Goal: Navigation & Orientation: Find specific page/section

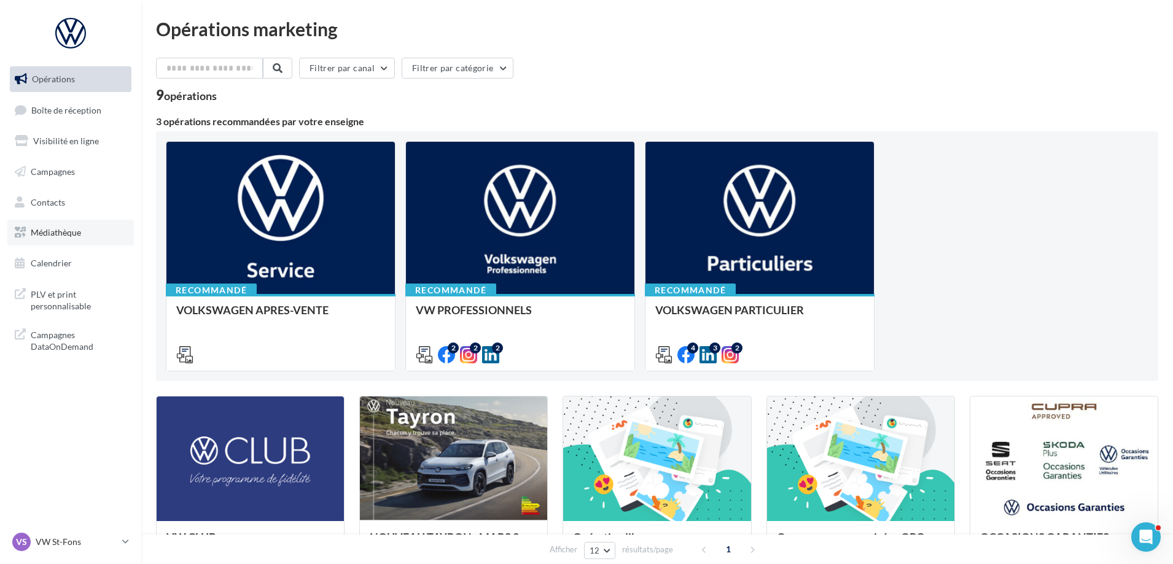
click at [68, 237] on span "Médiathèque" at bounding box center [56, 232] width 50 height 10
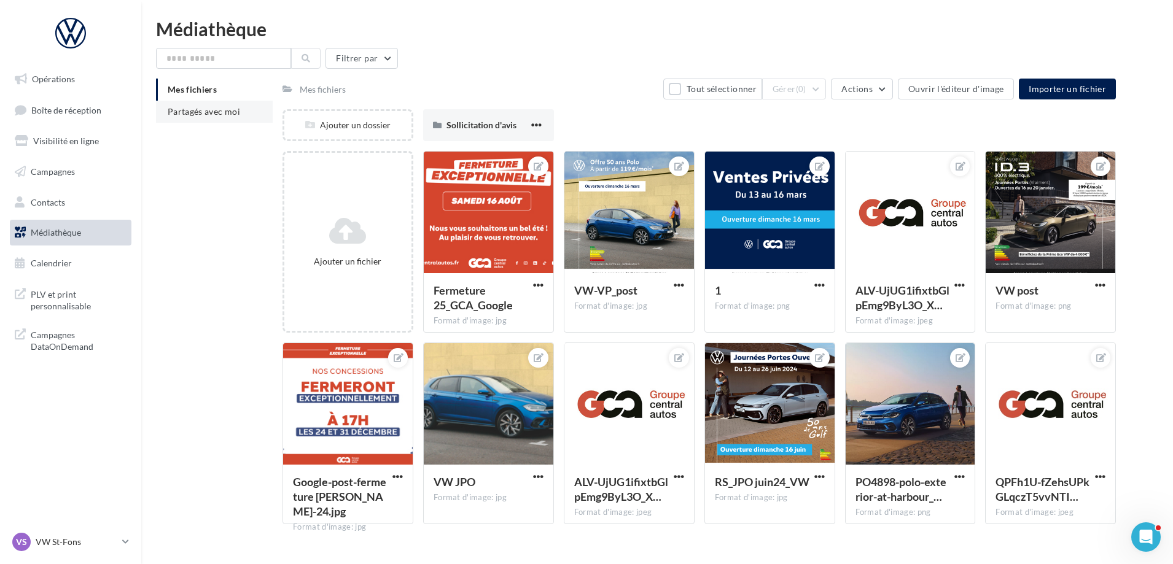
click at [173, 110] on span "Partagés avec moi" at bounding box center [204, 111] width 72 height 10
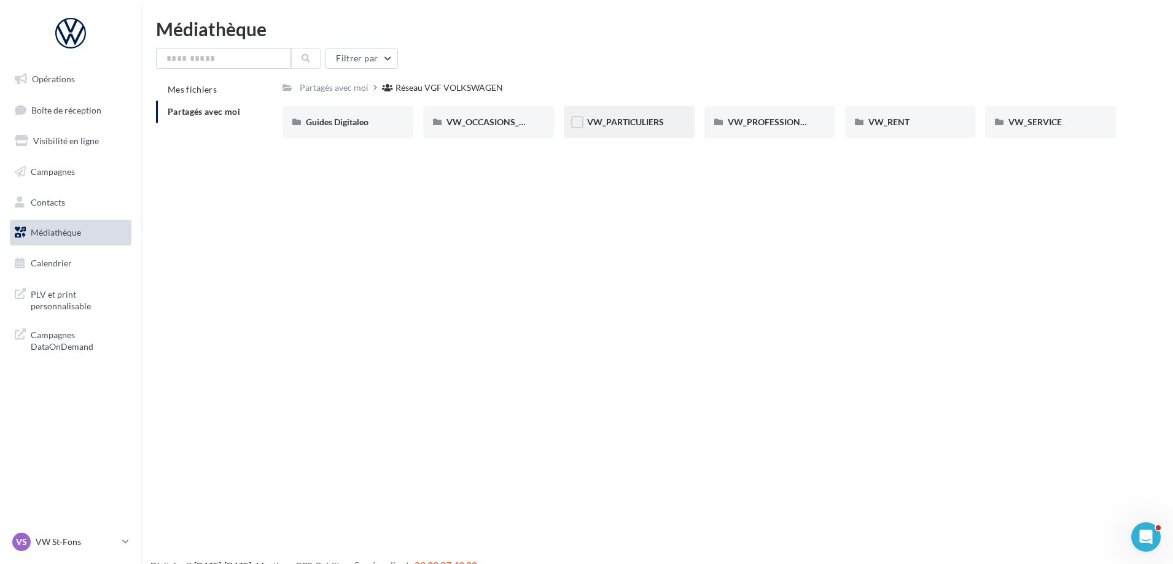
click at [632, 116] on div "VW_PARTICULIERS" at bounding box center [629, 122] width 84 height 12
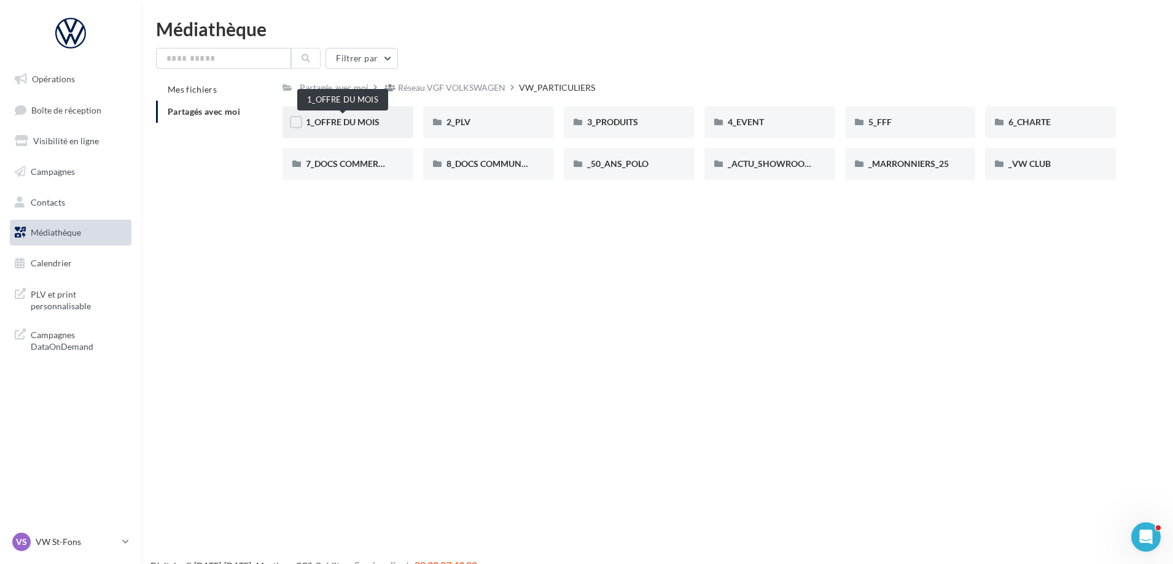
click at [358, 122] on span "1_OFFRE DU MOIS" at bounding box center [343, 122] width 74 height 10
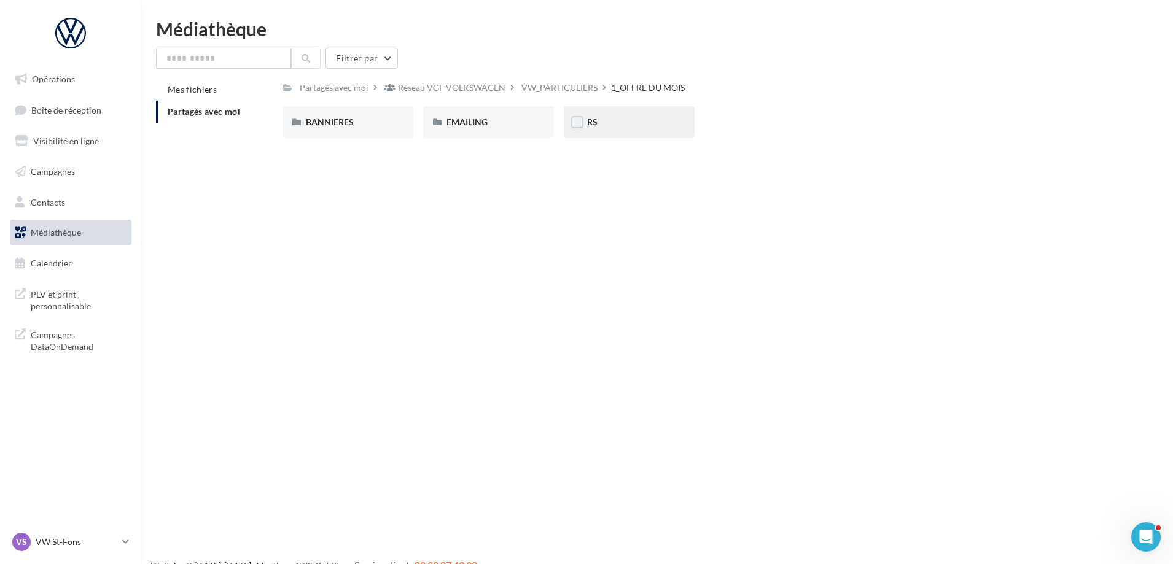
click at [626, 125] on div "RS" at bounding box center [629, 122] width 84 height 12
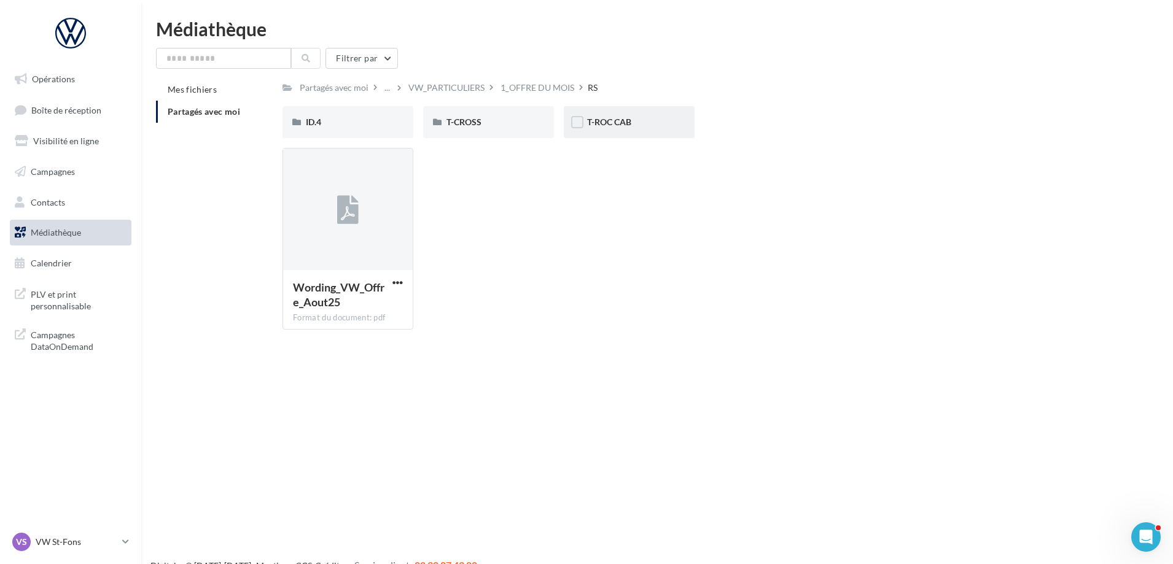
click at [650, 122] on div "T-ROC CAB" at bounding box center [629, 122] width 84 height 12
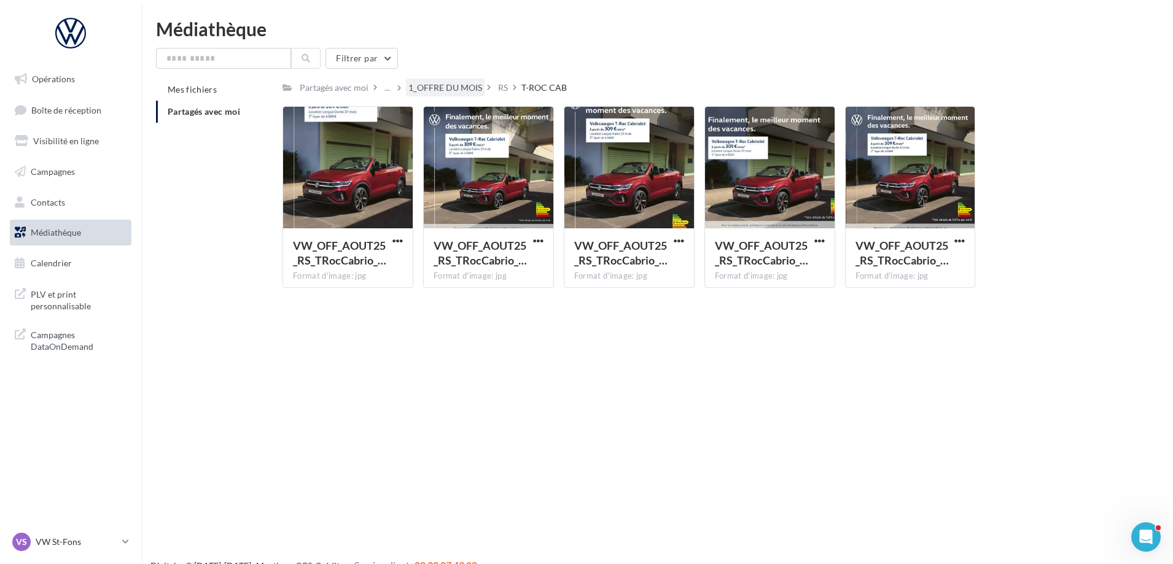
click at [460, 95] on div "1_OFFRE DU MOIS" at bounding box center [445, 88] width 79 height 18
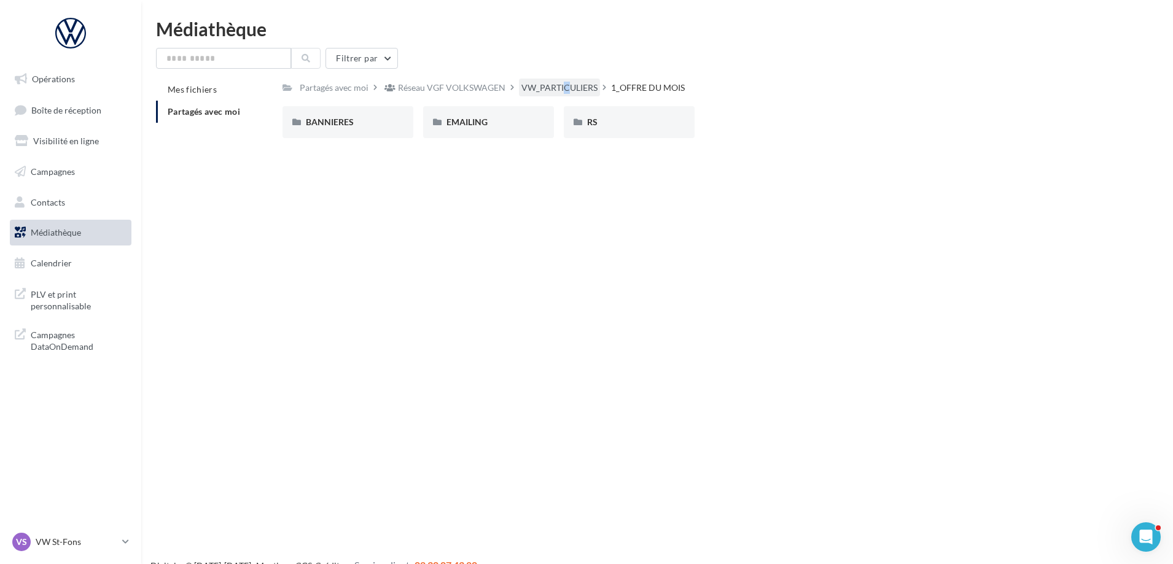
click at [552, 83] on div "VW_PARTICULIERS" at bounding box center [559, 88] width 76 height 12
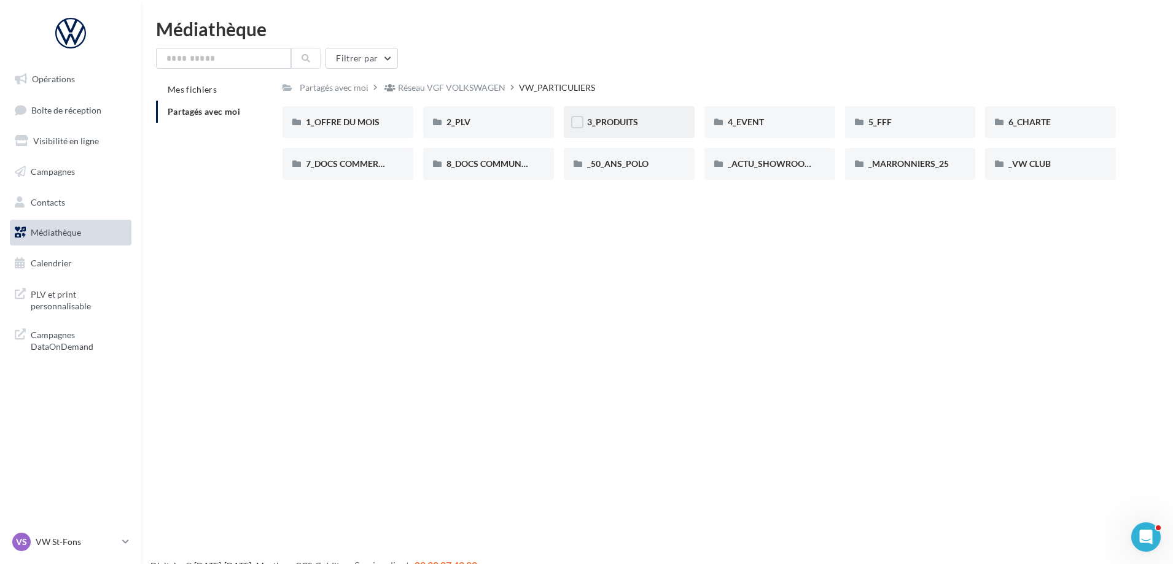
drag, startPoint x: 413, startPoint y: 201, endPoint x: 609, endPoint y: 133, distance: 207.8
click at [609, 133] on div "3_PRODUITS" at bounding box center [629, 122] width 131 height 32
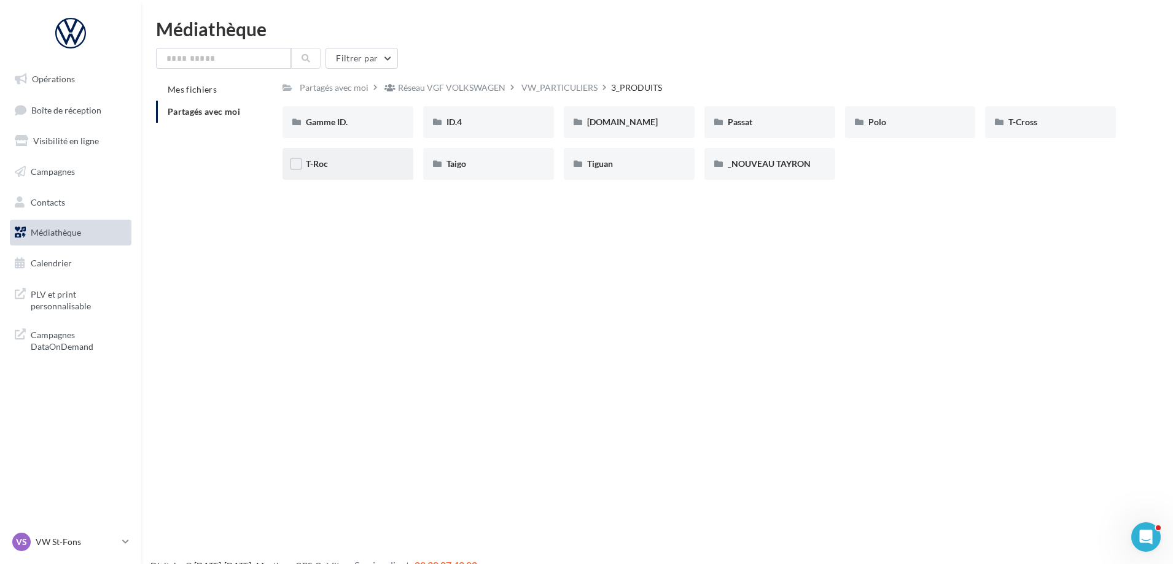
click at [322, 175] on div "T-Roc" at bounding box center [347, 164] width 131 height 32
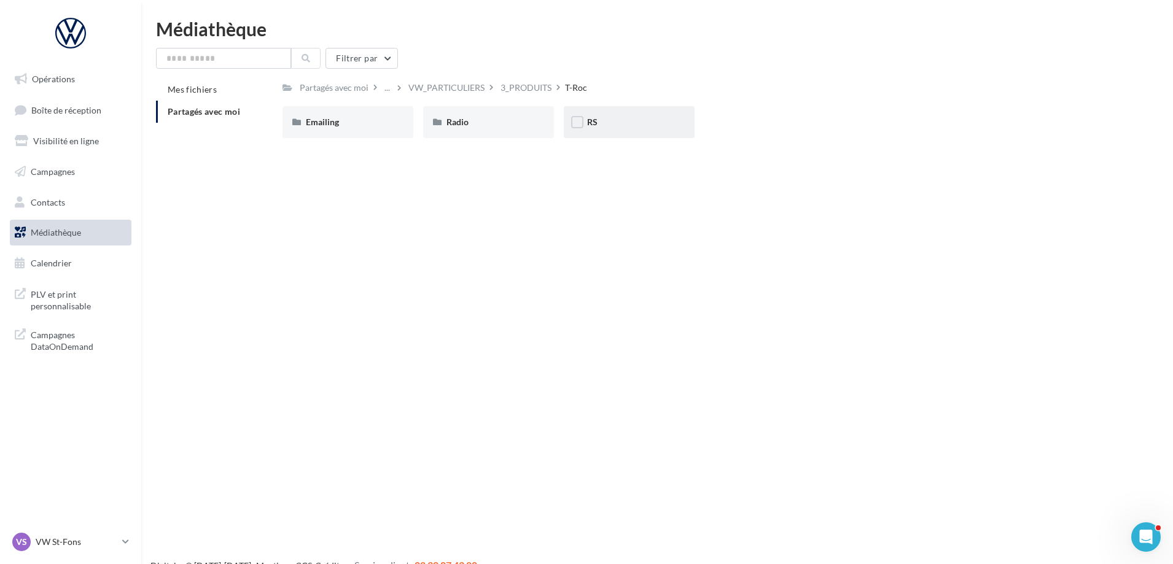
click at [650, 126] on div "RS" at bounding box center [629, 122] width 84 height 12
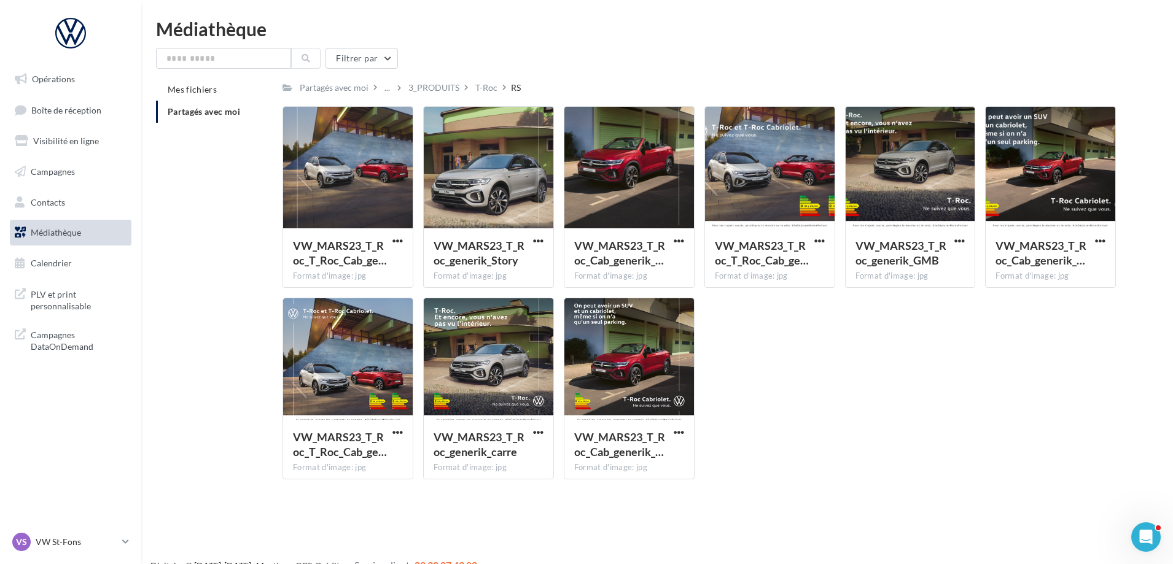
click at [823, 488] on div "VW_MARS23_T_Roc_T_Roc_Cab_ge… Format d'image: jpg VW_MARS23_T_Roc_T_Roc_Cab_gen…" at bounding box center [703, 297] width 843 height 383
click at [449, 95] on div "3_PRODUITS" at bounding box center [434, 88] width 56 height 18
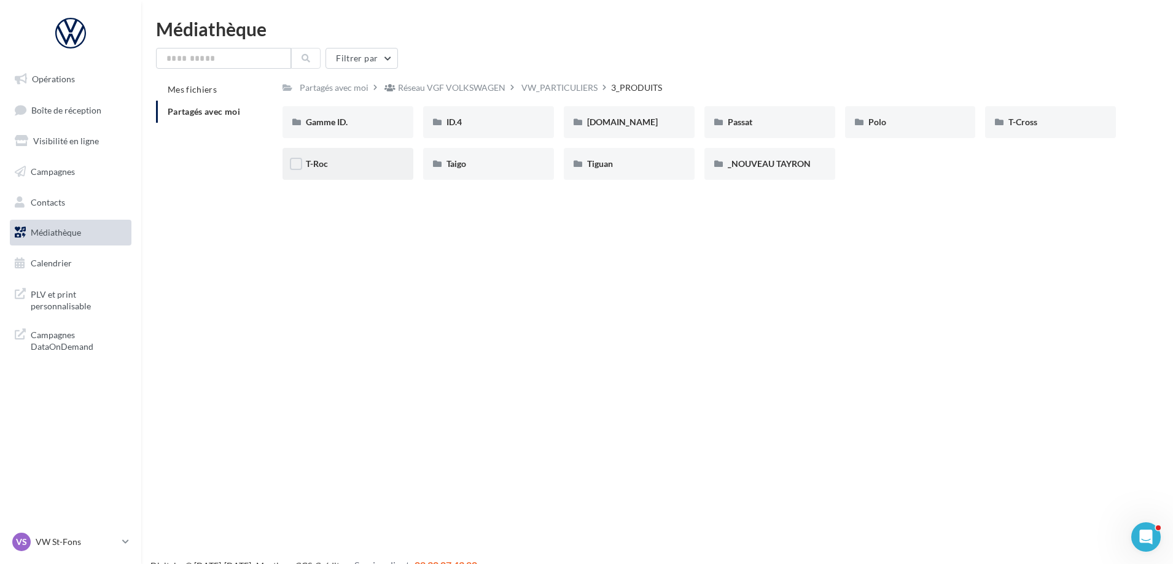
click at [356, 169] on div "T-Roc" at bounding box center [348, 164] width 84 height 12
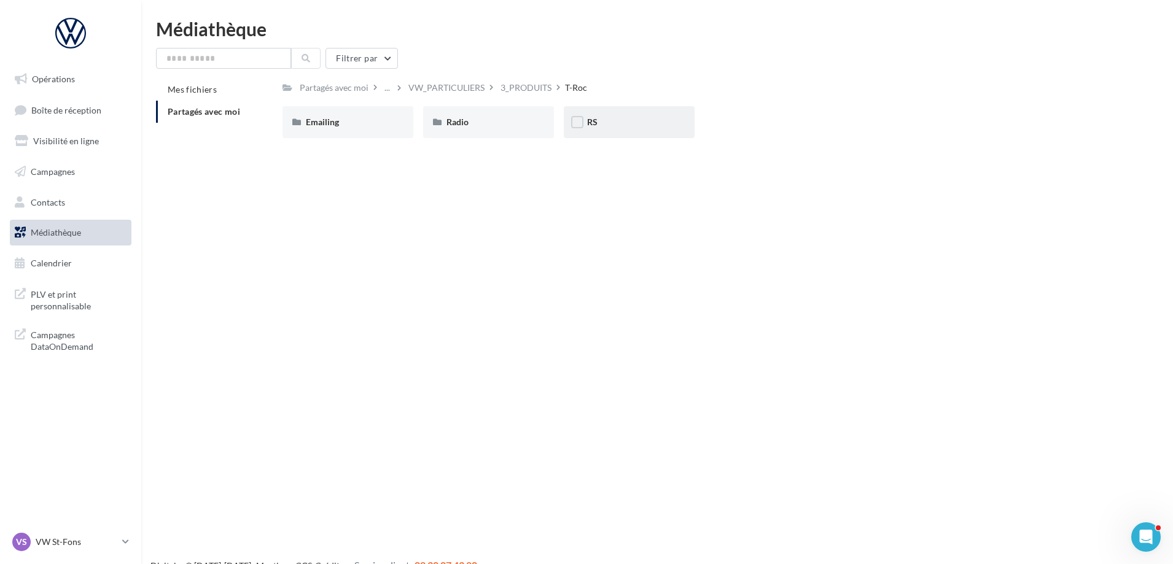
click at [611, 123] on div "RS" at bounding box center [629, 122] width 84 height 12
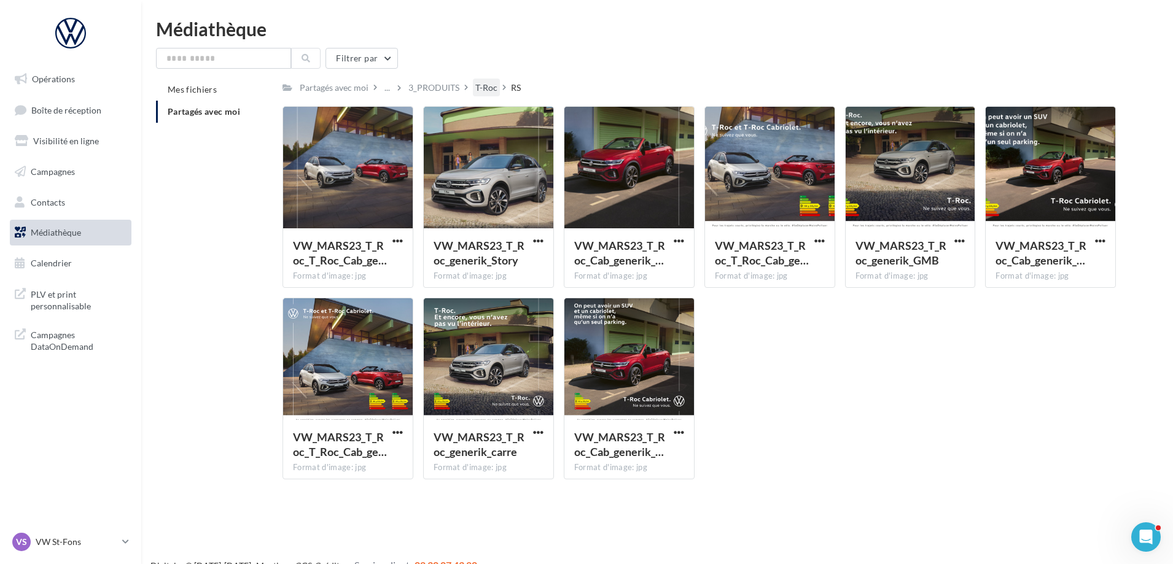
click at [490, 90] on div "T-Roc" at bounding box center [486, 88] width 22 height 12
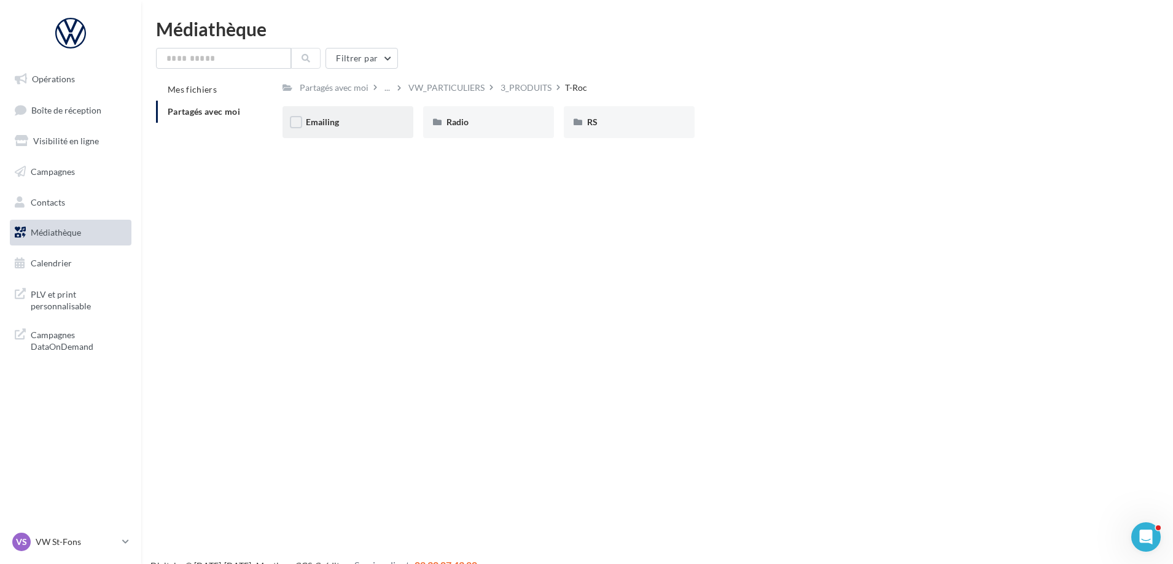
click at [354, 136] on div "Emailing" at bounding box center [347, 122] width 131 height 32
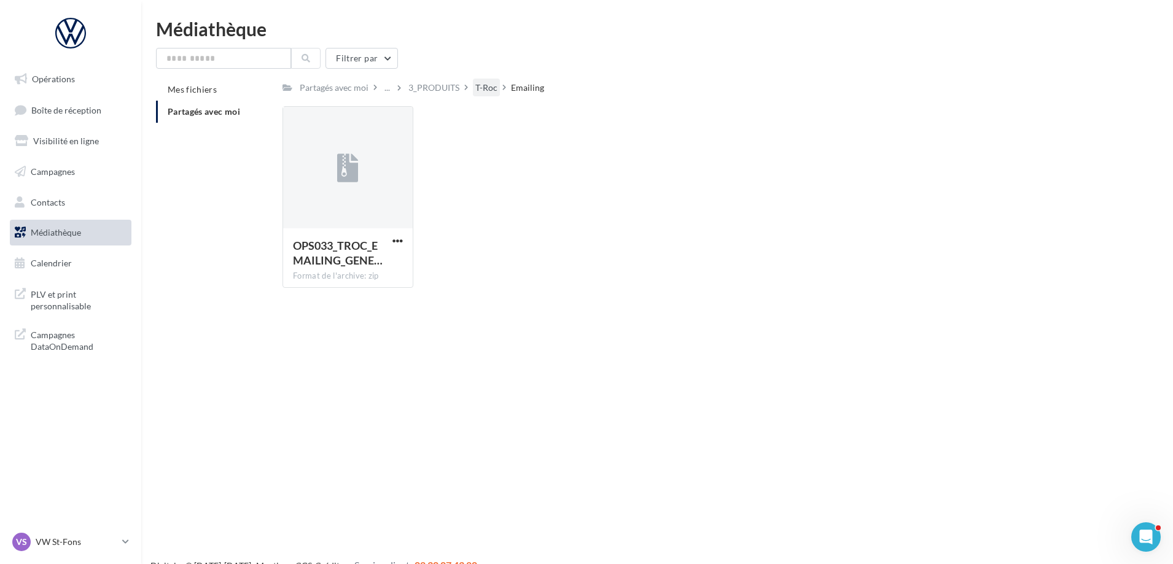
click at [490, 85] on div "T-Roc" at bounding box center [486, 88] width 22 height 12
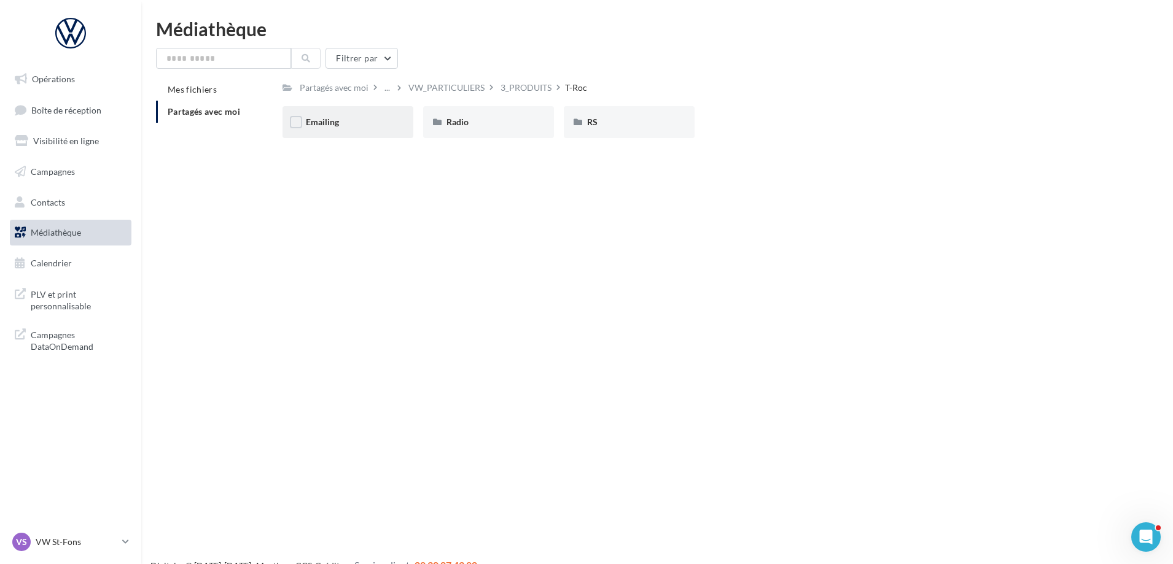
click at [360, 118] on div "Emailing" at bounding box center [348, 122] width 84 height 12
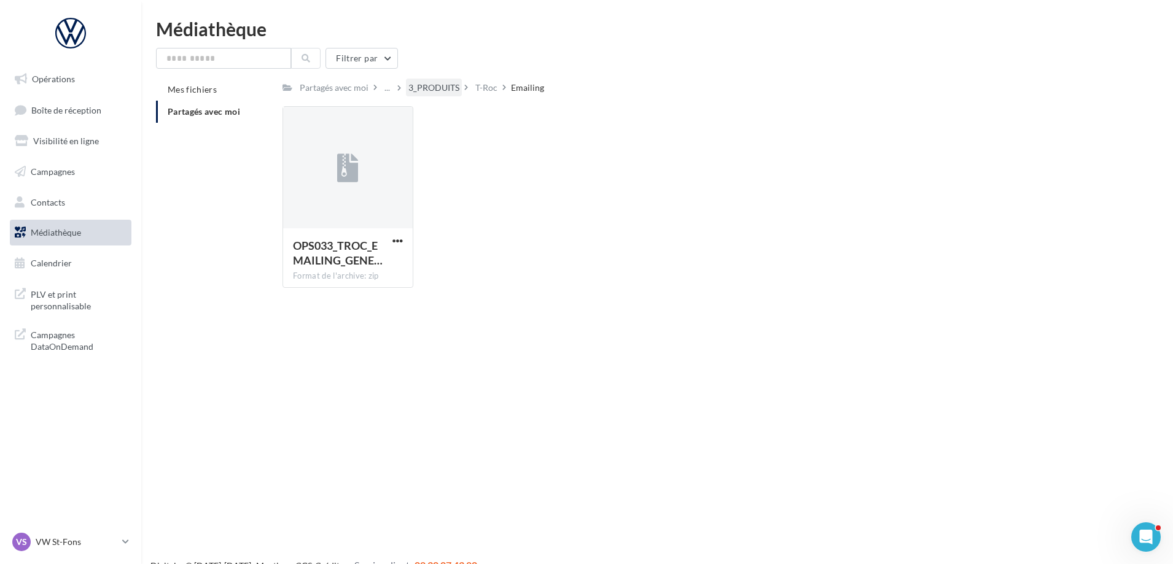
click at [446, 94] on div "3_PRODUITS" at bounding box center [433, 88] width 51 height 12
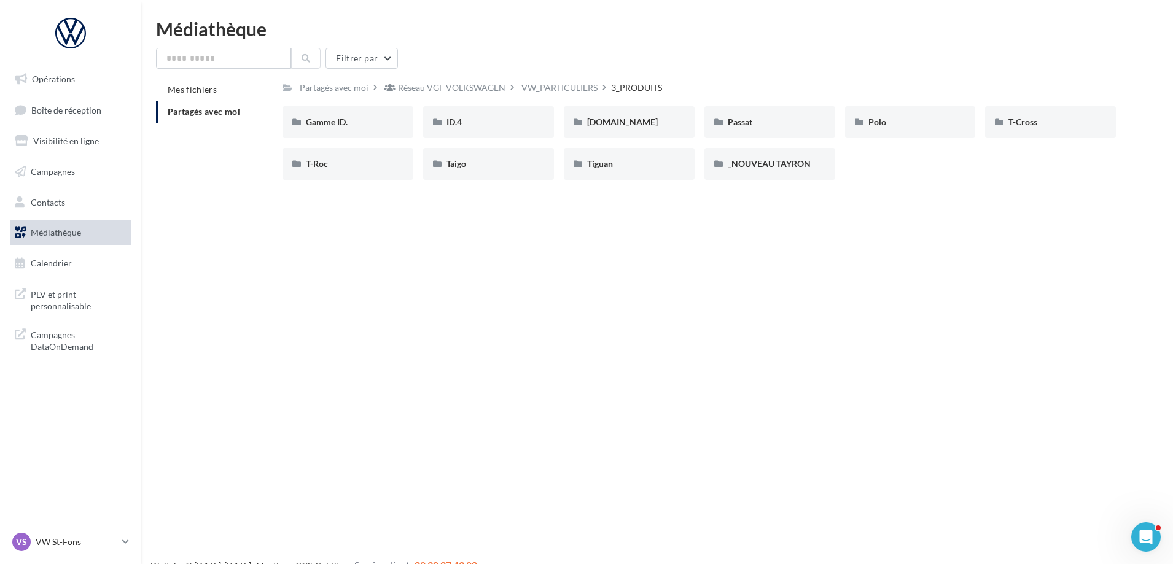
click at [528, 82] on div "VW_PARTICULIERS" at bounding box center [559, 88] width 76 height 12
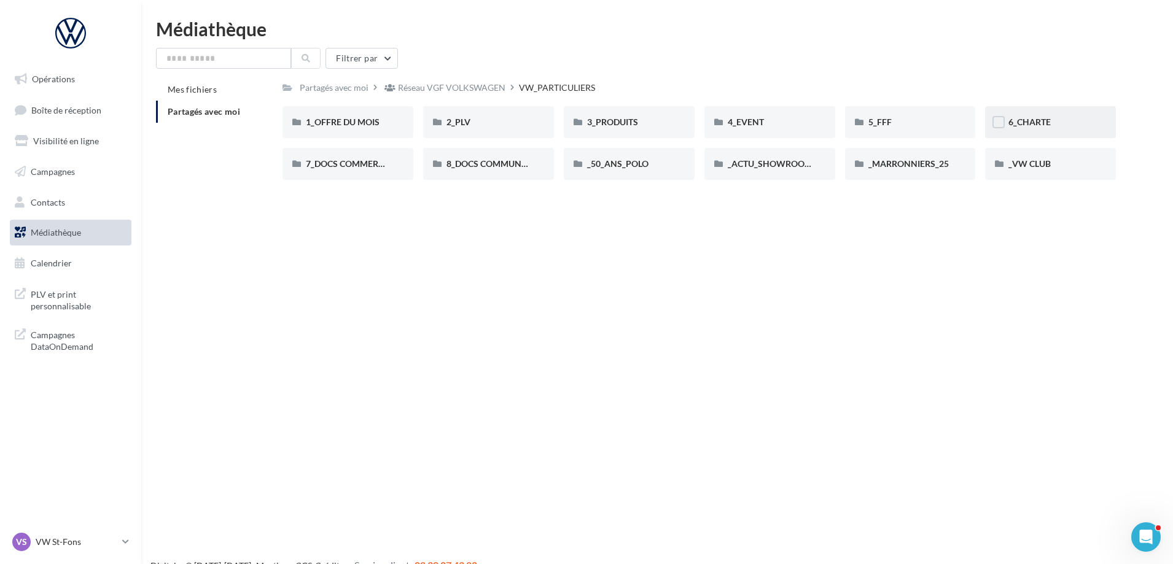
click at [1060, 124] on div "6_CHARTE" at bounding box center [1050, 122] width 84 height 12
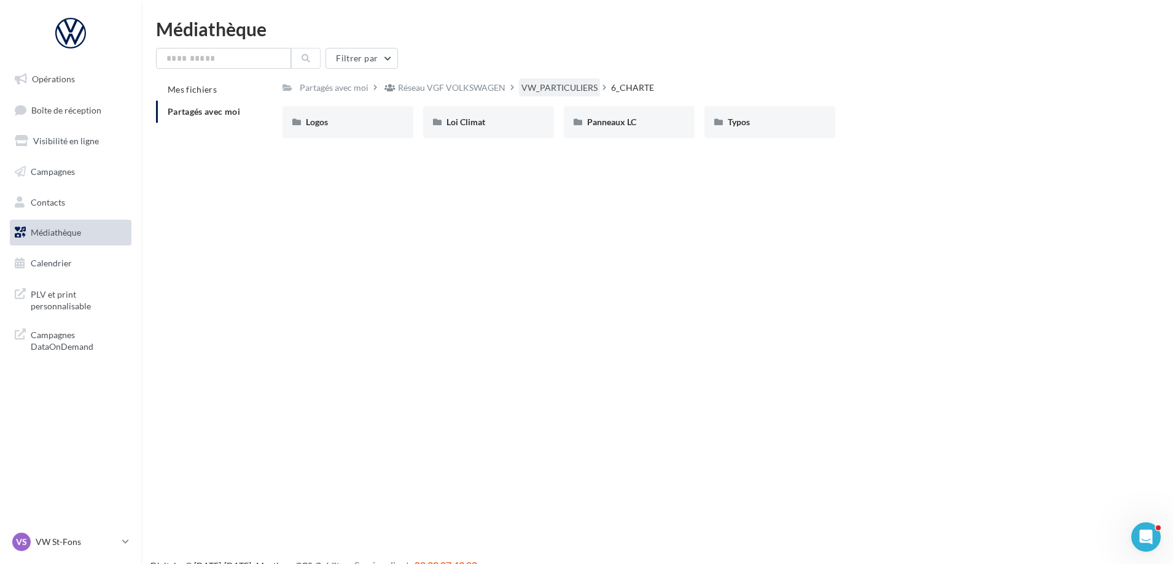
click at [586, 87] on div "VW_PARTICULIERS" at bounding box center [559, 88] width 76 height 12
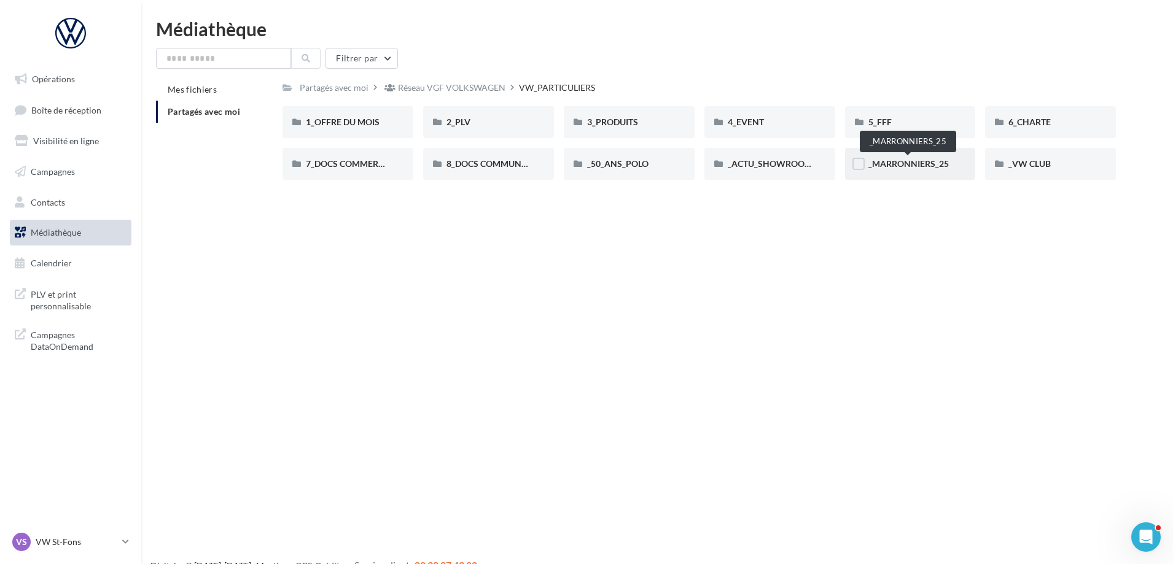
click at [890, 165] on span "_MARRONNIERS_25" at bounding box center [908, 163] width 80 height 10
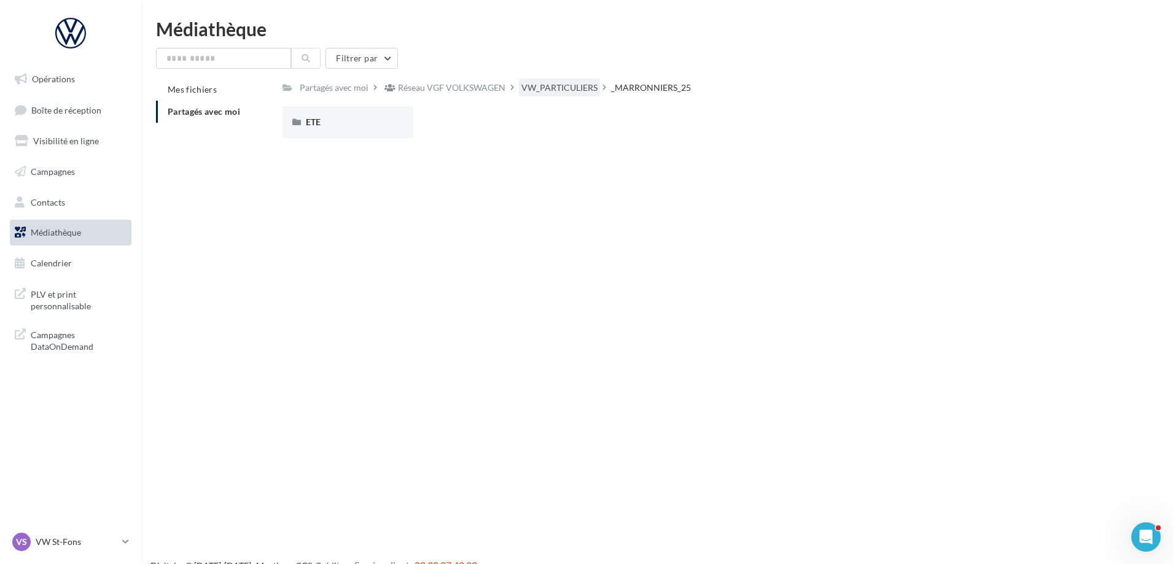
click at [537, 82] on div "VW_PARTICULIERS" at bounding box center [559, 88] width 76 height 12
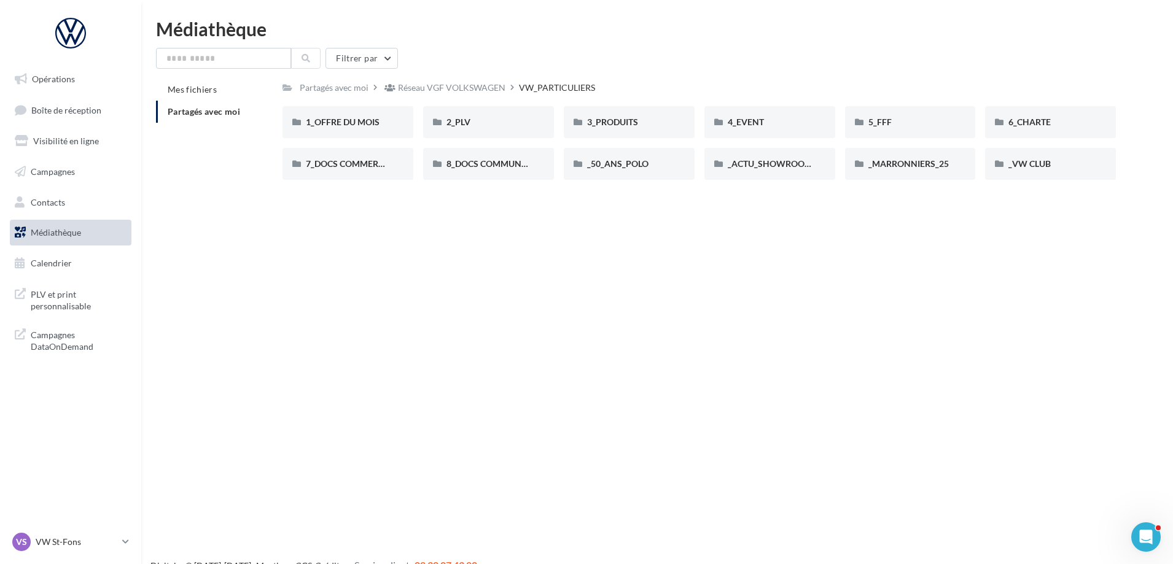
click at [499, 91] on div "Réseau VGF VOLKSWAGEN" at bounding box center [451, 88] width 107 height 12
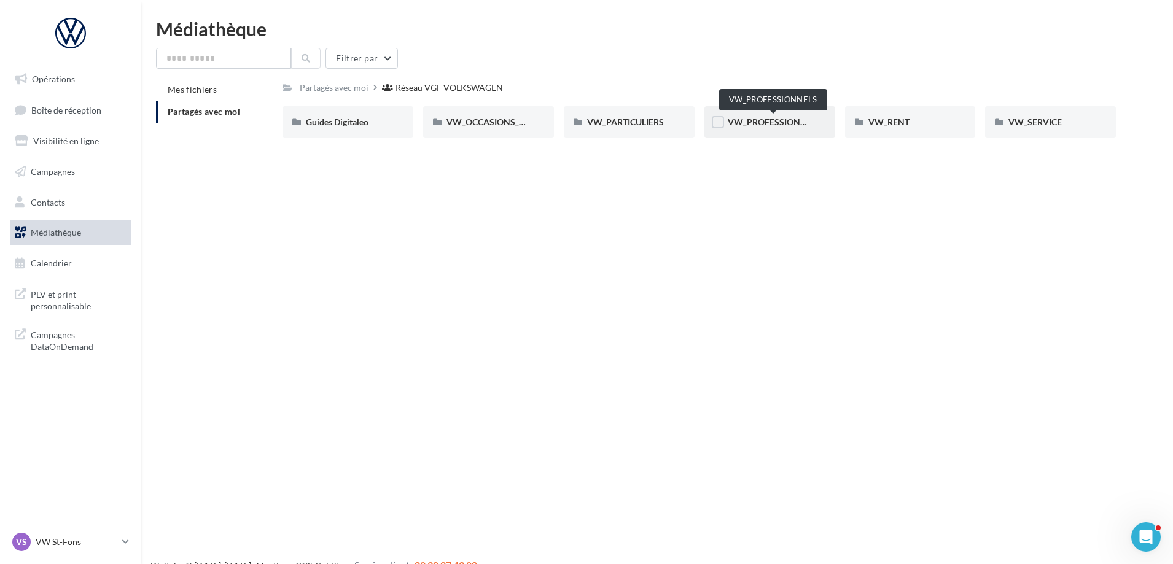
click at [767, 122] on span "VW_PROFESSIONNELS" at bounding box center [774, 122] width 93 height 10
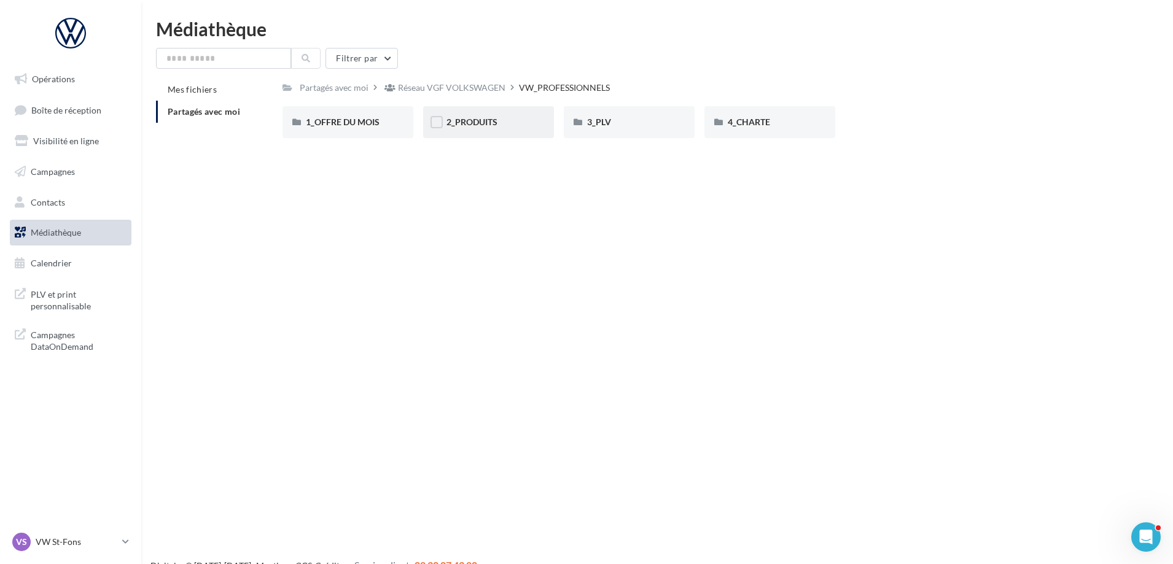
click at [530, 132] on div "2_PRODUITS" at bounding box center [488, 122] width 131 height 32
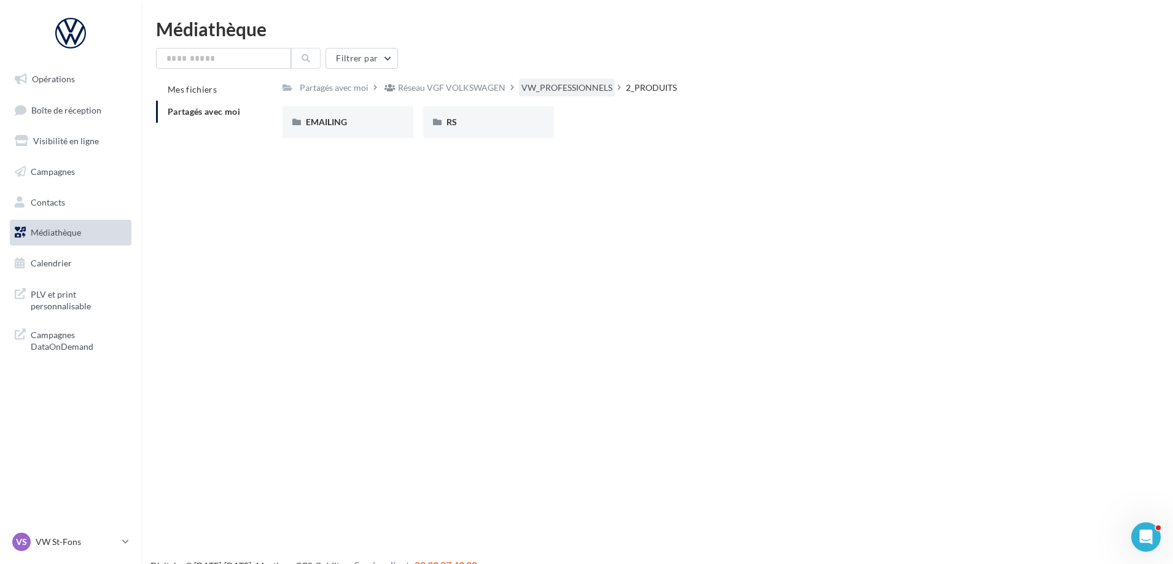
click at [574, 87] on div "VW_PROFESSIONNELS" at bounding box center [566, 88] width 91 height 12
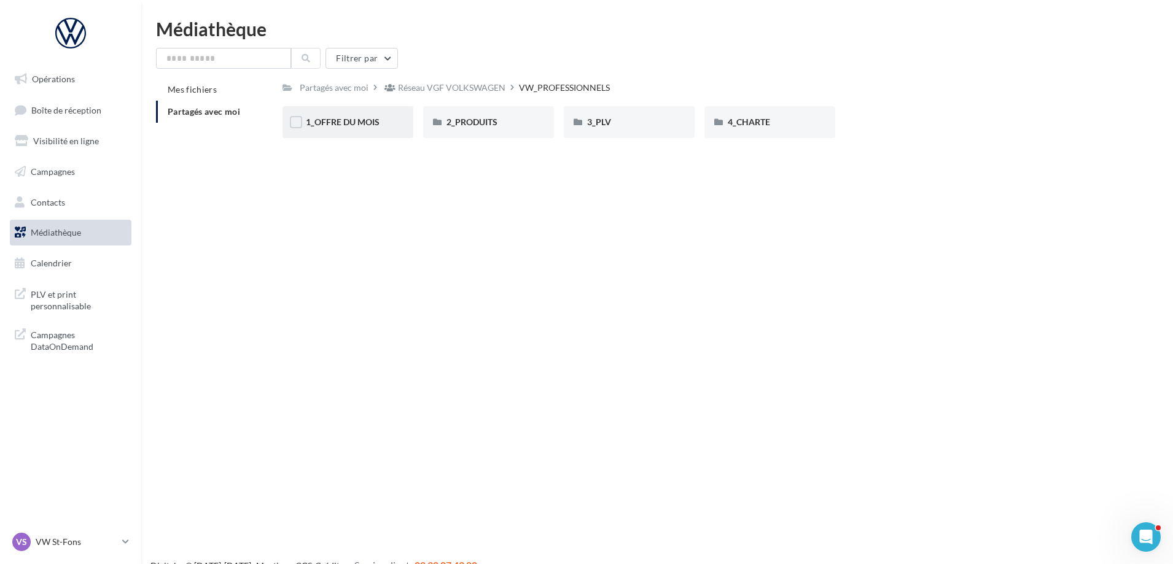
click at [377, 128] on div "1_OFFRE DU MOIS" at bounding box center [348, 122] width 84 height 12
click at [526, 116] on div "VW PRO RS - AOUT" at bounding box center [488, 122] width 84 height 12
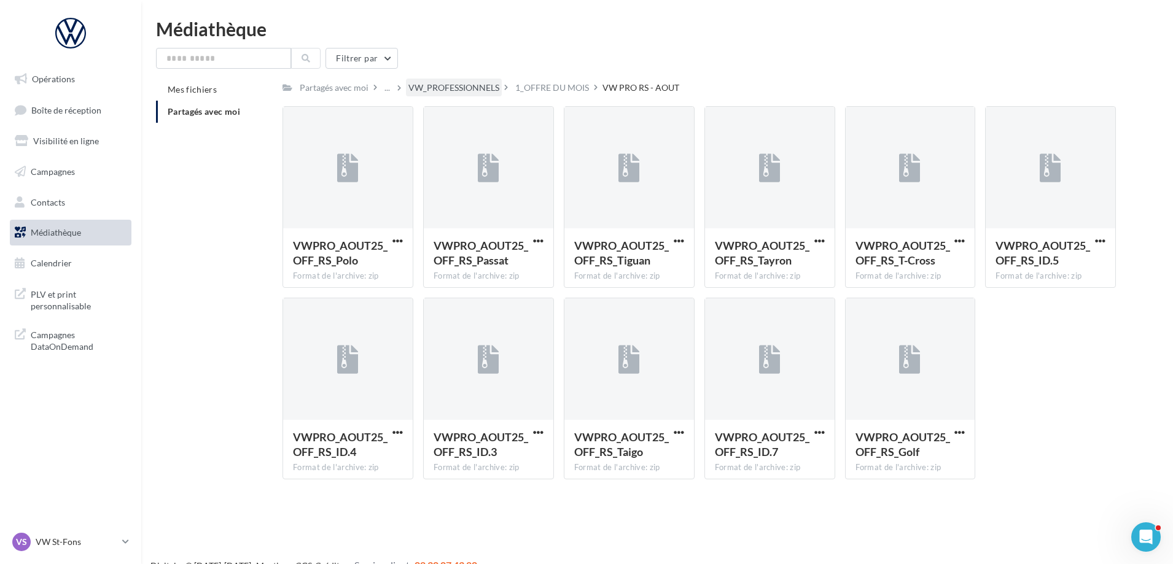
click at [461, 87] on div "VW_PROFESSIONNELS" at bounding box center [453, 88] width 91 height 12
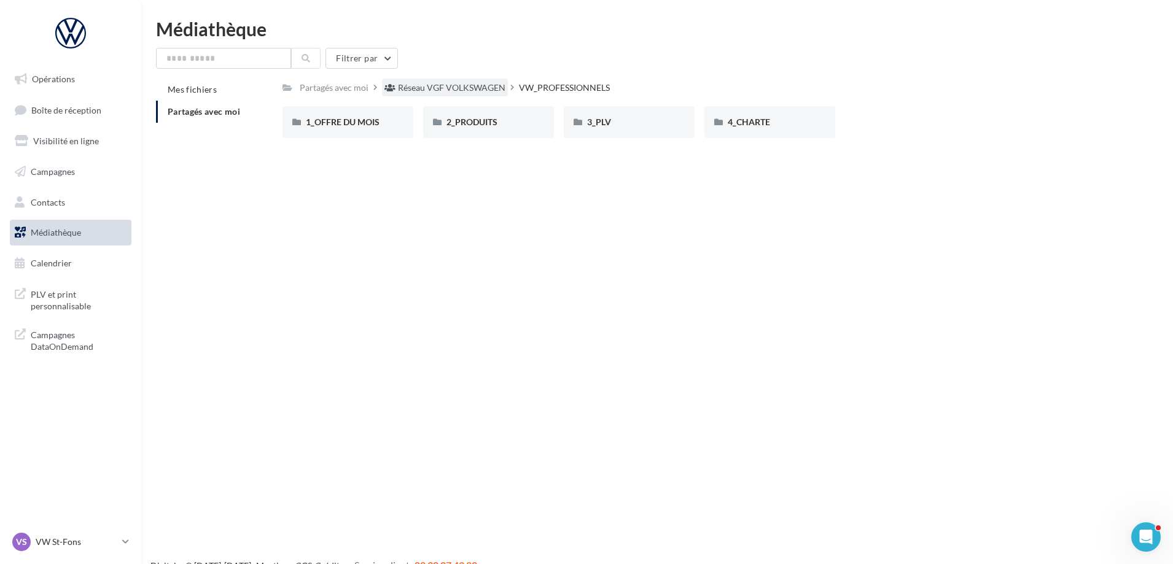
click at [465, 86] on div "Réseau VGF VOLKSWAGEN" at bounding box center [451, 88] width 107 height 12
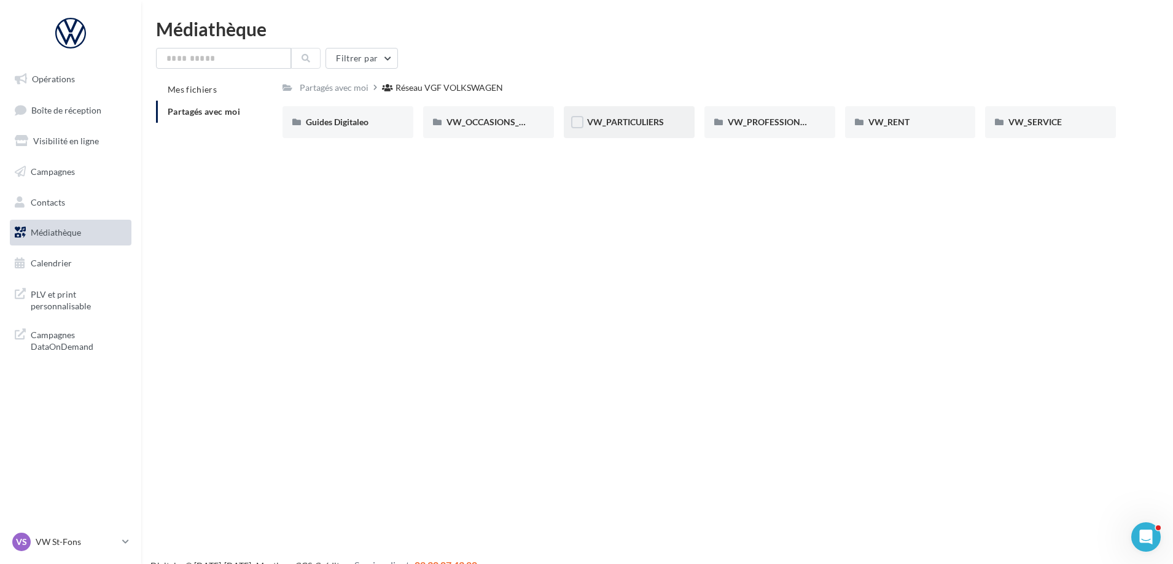
click at [619, 112] on div "VW_PARTICULIERS" at bounding box center [629, 122] width 131 height 32
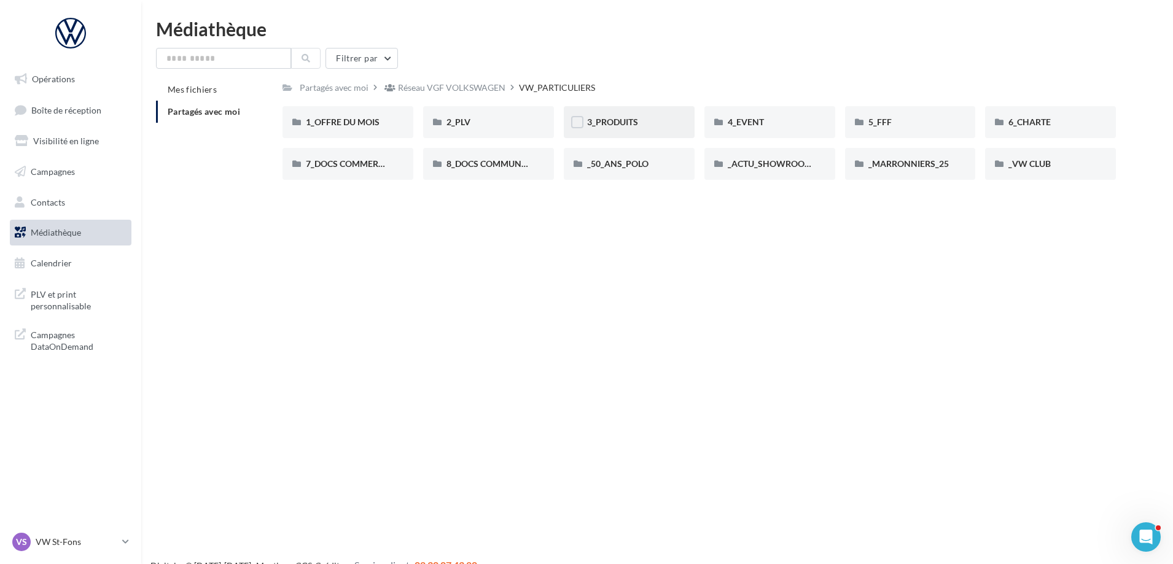
click at [643, 129] on div "3_PRODUITS" at bounding box center [629, 122] width 131 height 32
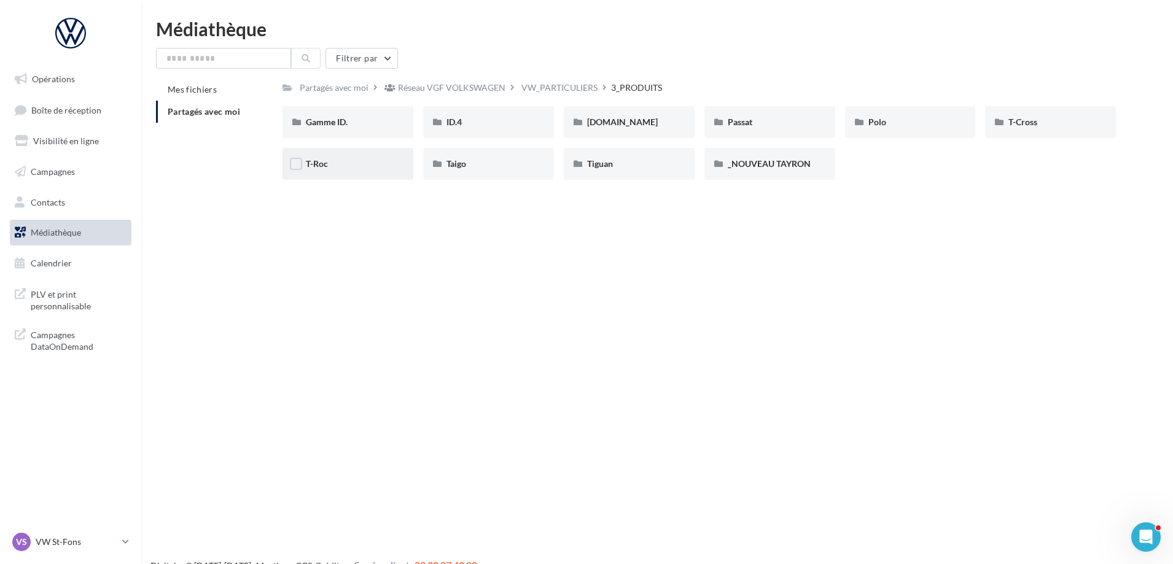
click at [371, 167] on div "T-Roc" at bounding box center [348, 164] width 84 height 12
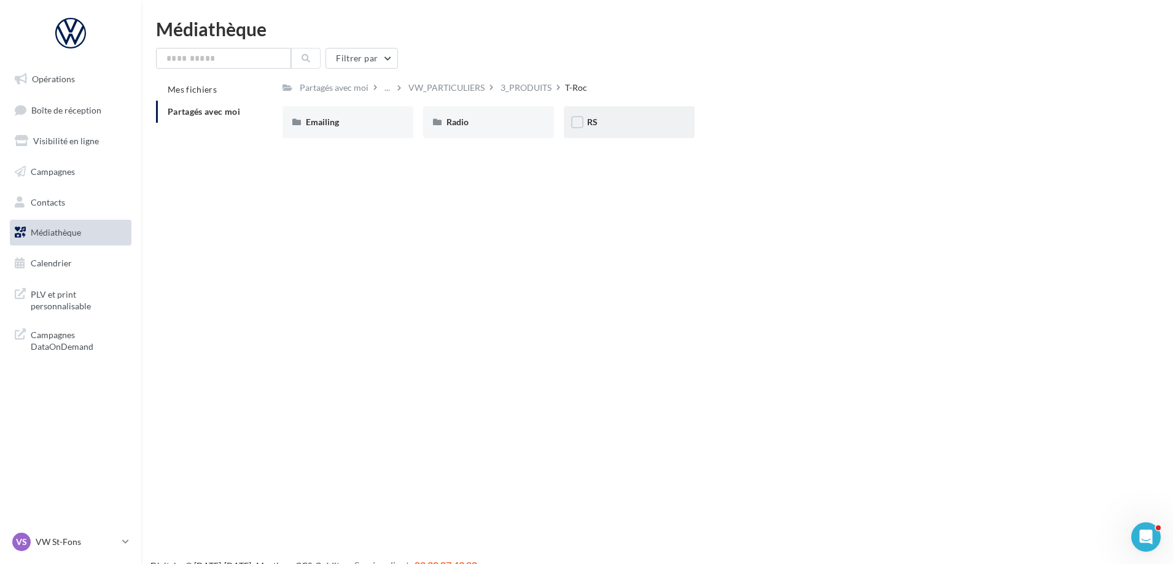
click at [635, 125] on div "RS" at bounding box center [629, 122] width 84 height 12
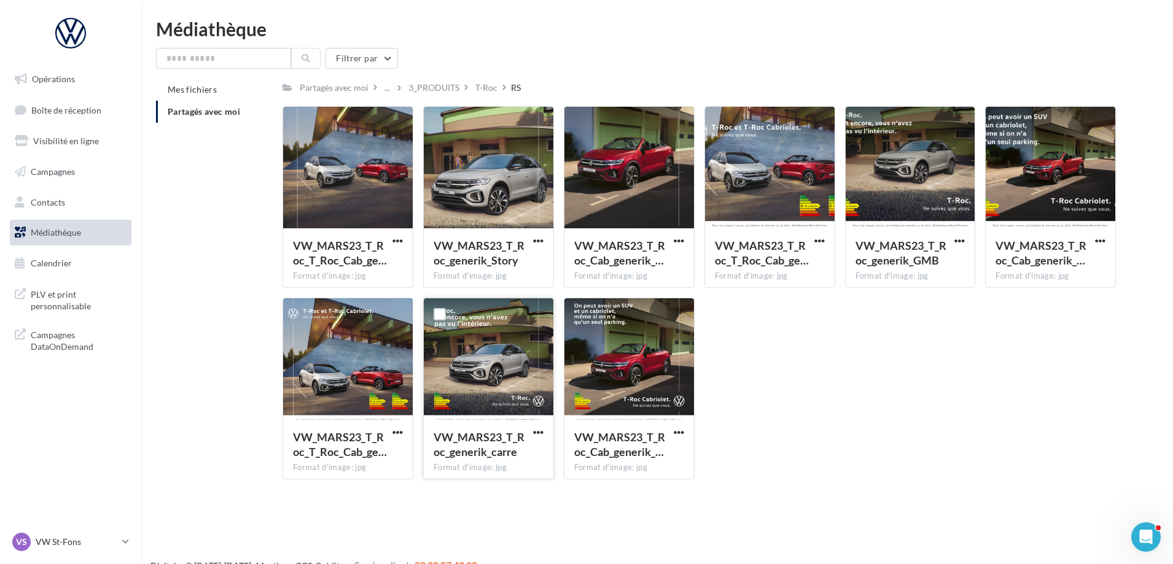
click at [508, 386] on div at bounding box center [489, 359] width 130 height 123
